Goal: Check status: Check status

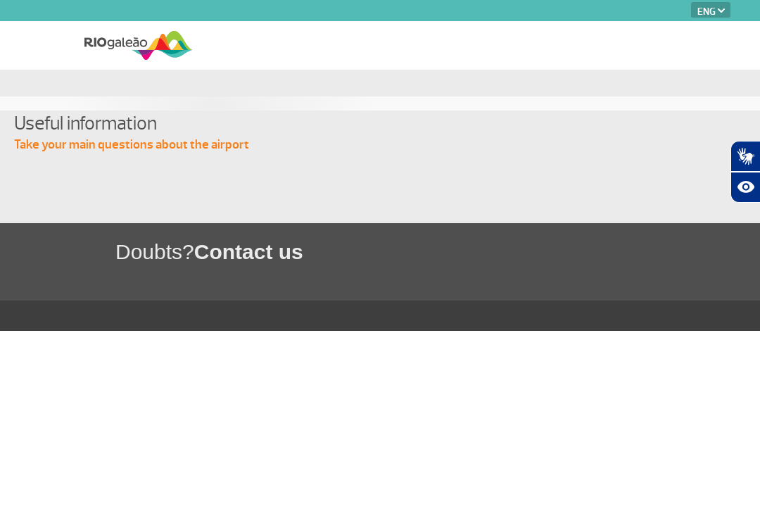
select select "en"
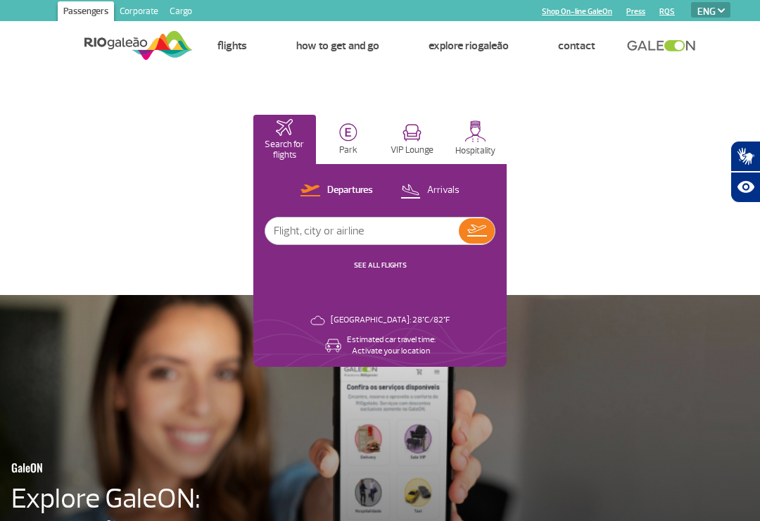
click at [453, 192] on p "Arrivals" at bounding box center [443, 190] width 32 height 13
click at [384, 230] on input "text" at bounding box center [362, 231] width 194 height 27
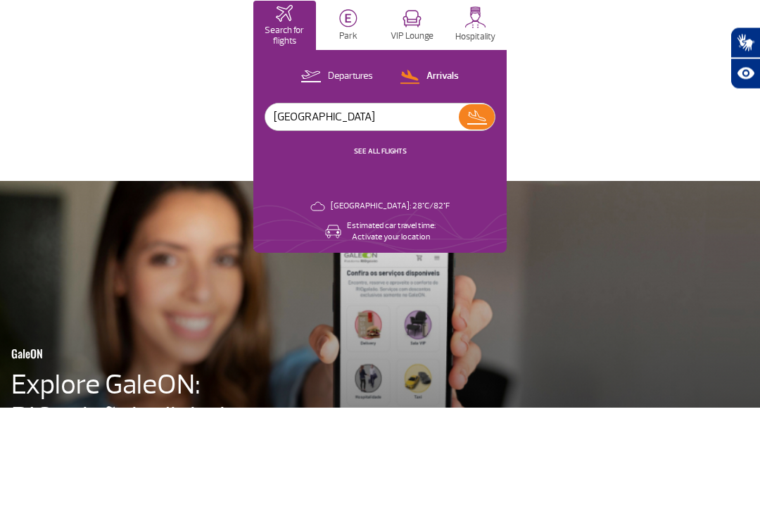
type input "[GEOGRAPHIC_DATA]"
click at [481, 221] on img at bounding box center [477, 231] width 20 height 20
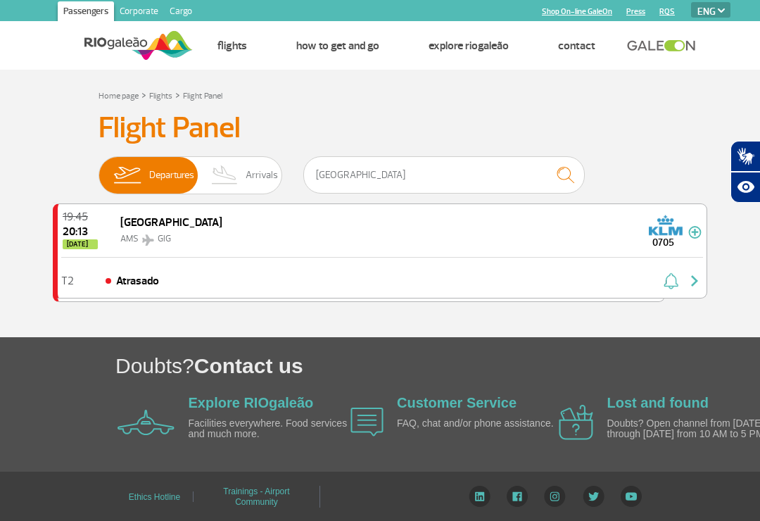
click at [169, 241] on span "GIG" at bounding box center [164, 238] width 13 height 11
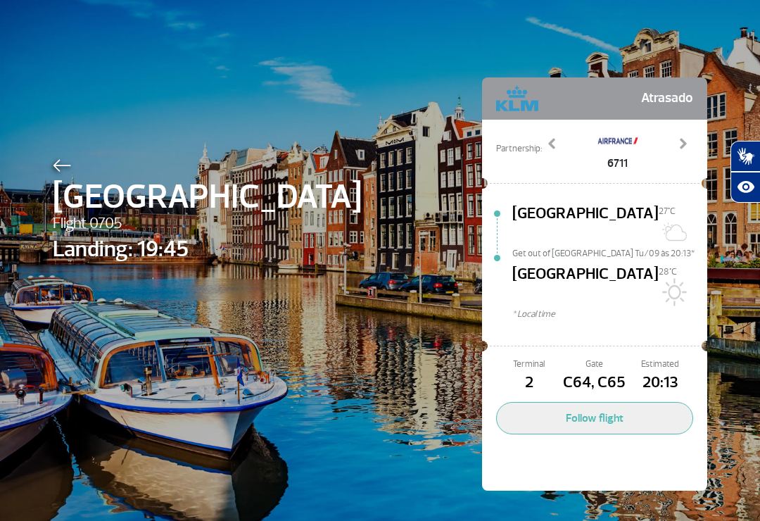
click at [597, 402] on button "Follow flight" at bounding box center [594, 418] width 197 height 32
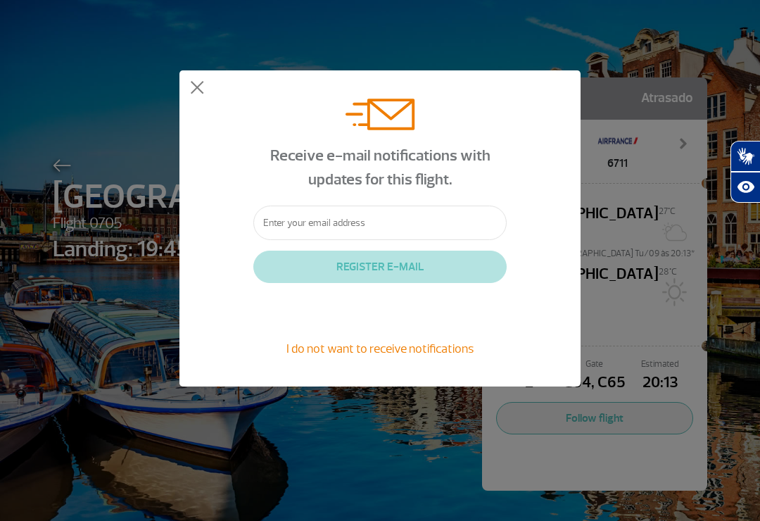
click at [203, 86] on button at bounding box center [197, 88] width 14 height 14
